Goal: Find specific page/section: Find specific page/section

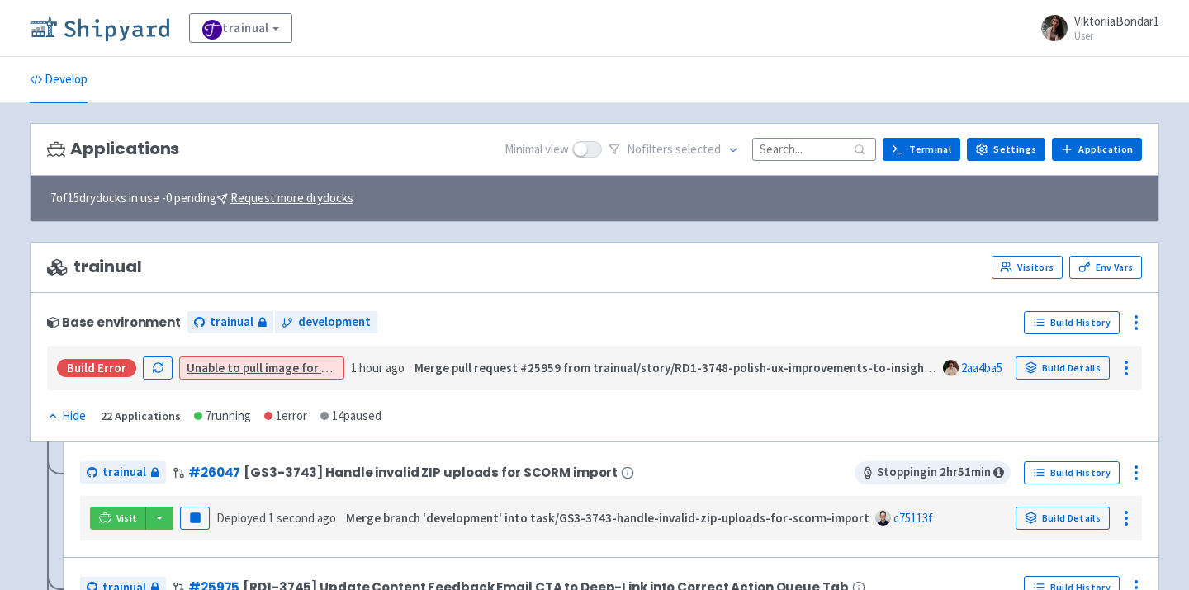
click at [123, 33] on img at bounding box center [100, 28] width 140 height 26
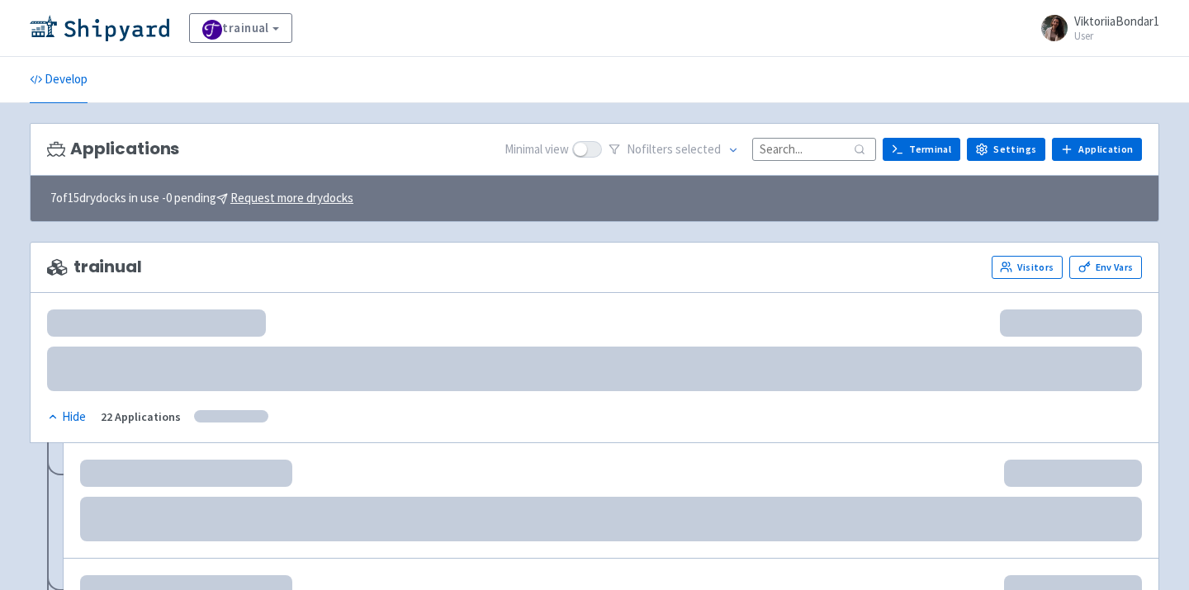
click at [811, 151] on input at bounding box center [814, 149] width 124 height 22
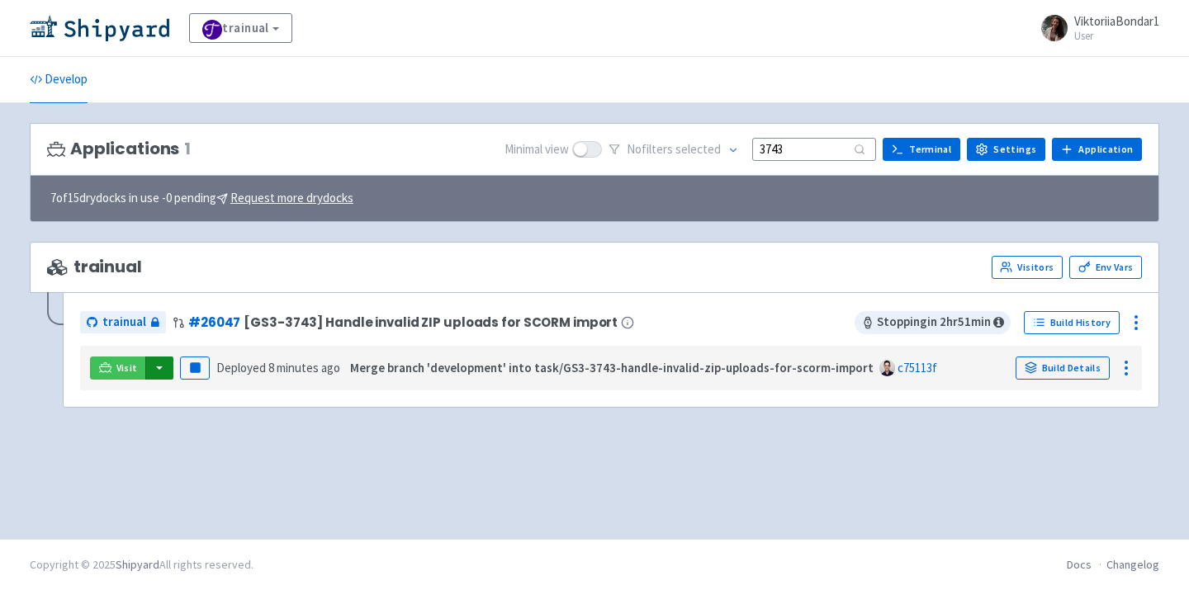
type input "3743"
click at [159, 378] on button "button" at bounding box center [159, 368] width 28 height 23
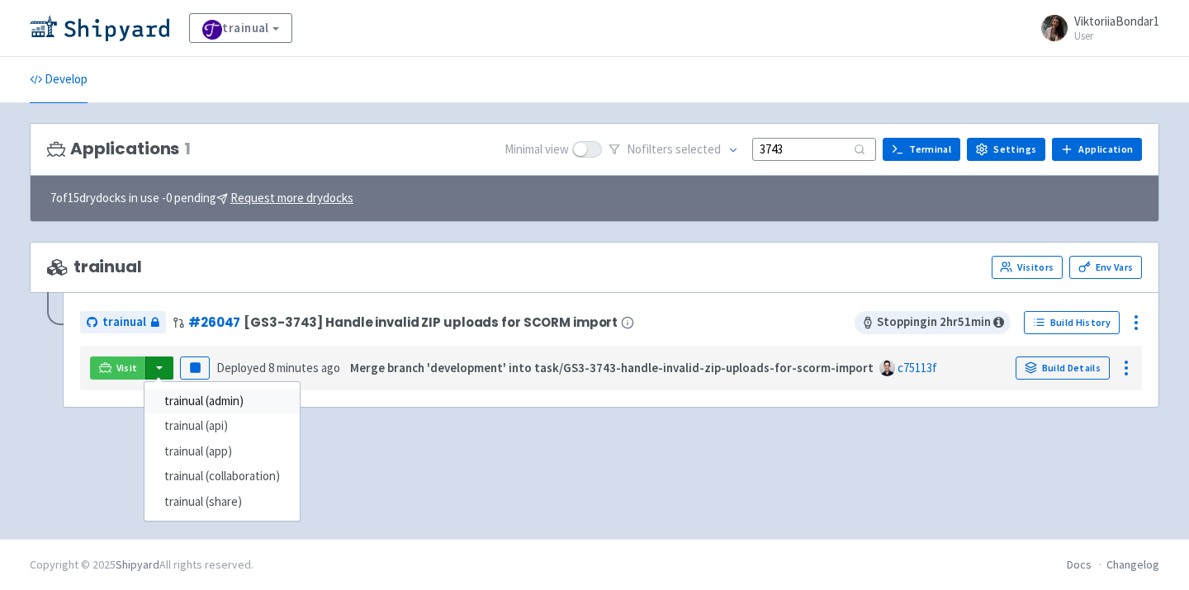
click at [231, 393] on link "trainual (admin)" at bounding box center [221, 402] width 155 height 26
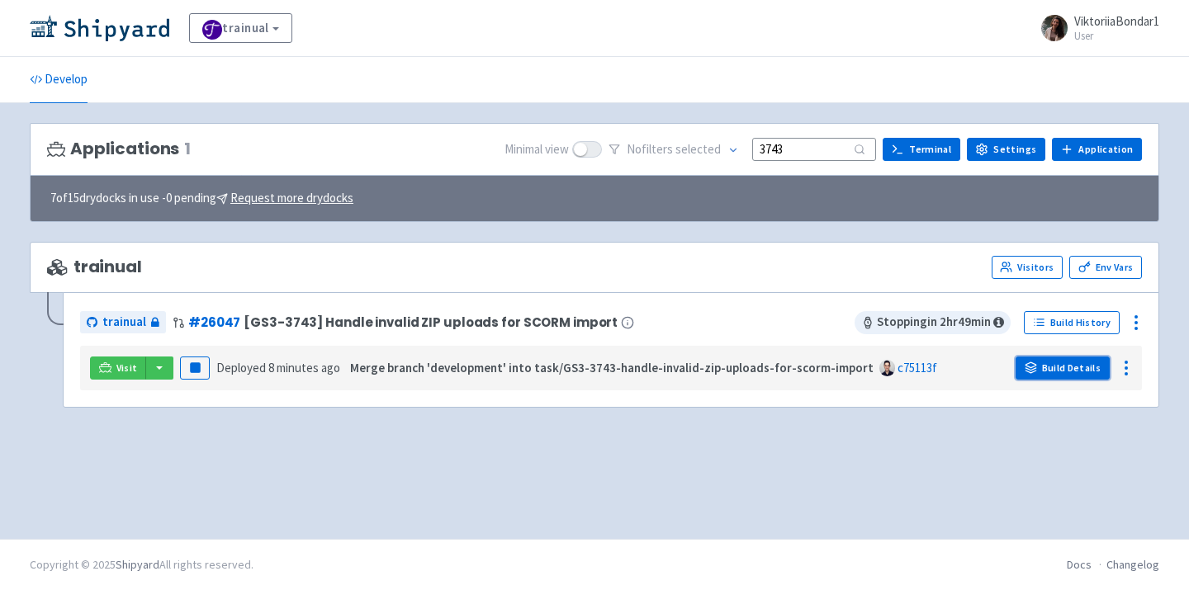
click at [1084, 362] on link "Build Details" at bounding box center [1063, 368] width 94 height 23
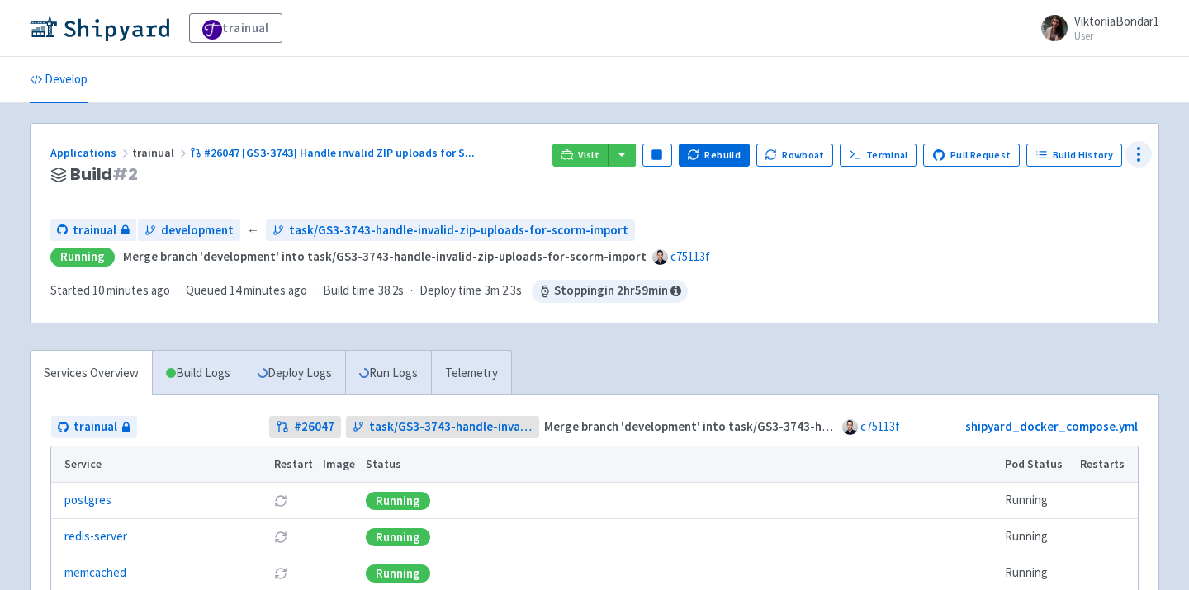
click at [1139, 158] on icon at bounding box center [1139, 154] width 20 height 20
click at [1089, 282] on span "Env Vars" at bounding box center [1076, 280] width 110 height 23
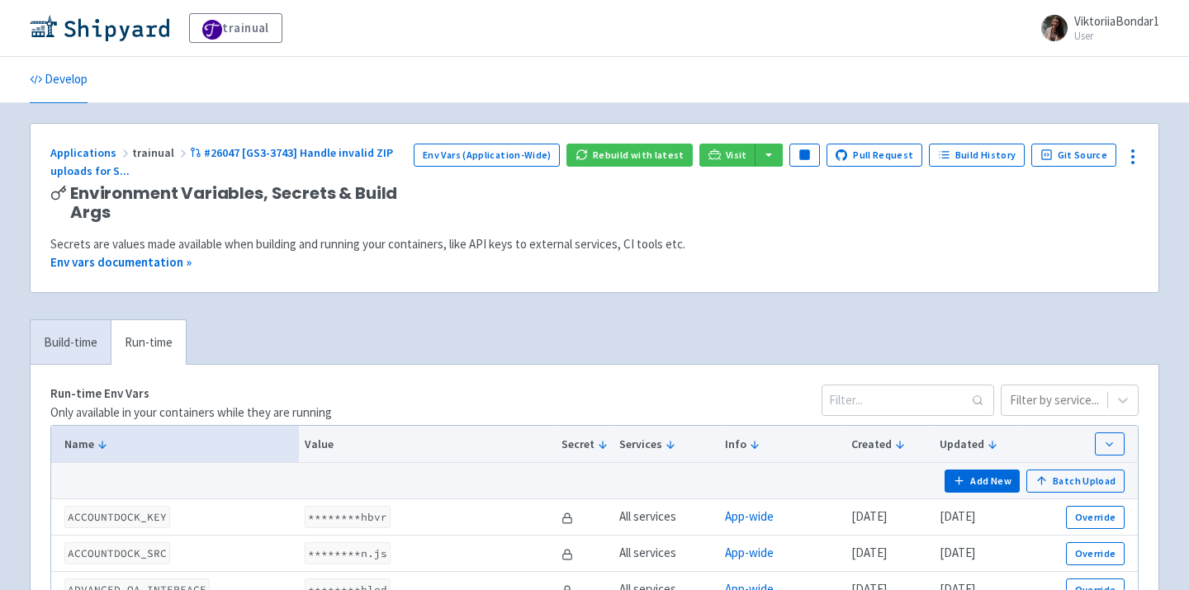
click at [882, 285] on div "Applications trainual #26047 [GS3-3743] Handle invalid ZIP uploads for S ... En…" at bounding box center [595, 208] width 1128 height 168
